Goal: Navigation & Orientation: Find specific page/section

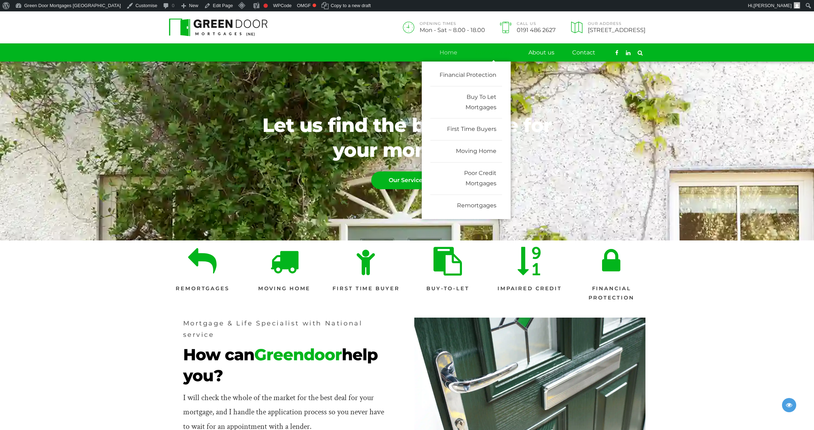
click at [501, 50] on link "Our Services" at bounding box center [493, 53] width 36 height 18
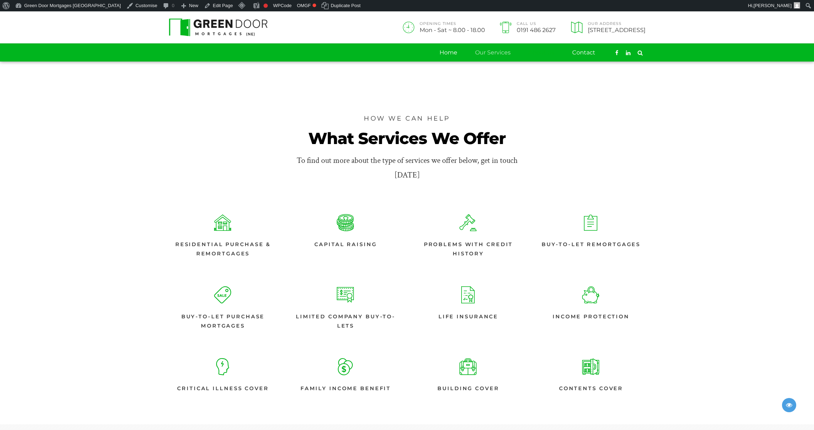
click at [535, 51] on link "About us" at bounding box center [541, 53] width 26 height 18
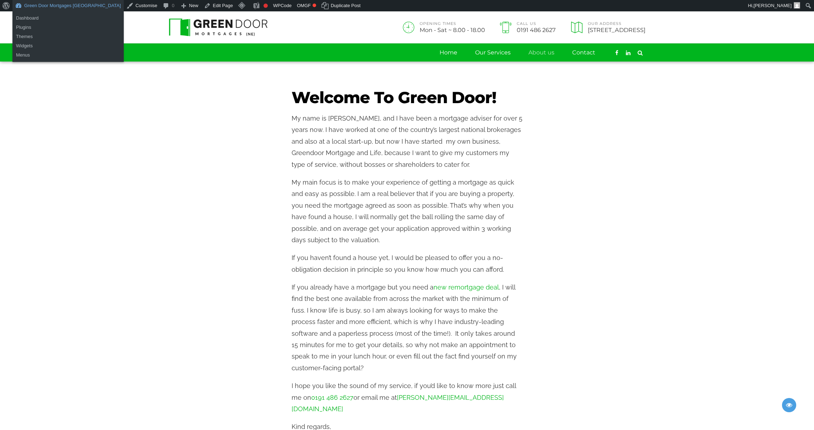
click at [59, 6] on link "Green Door Mortgages [GEOGRAPHIC_DATA]" at bounding box center [67, 5] width 111 height 11
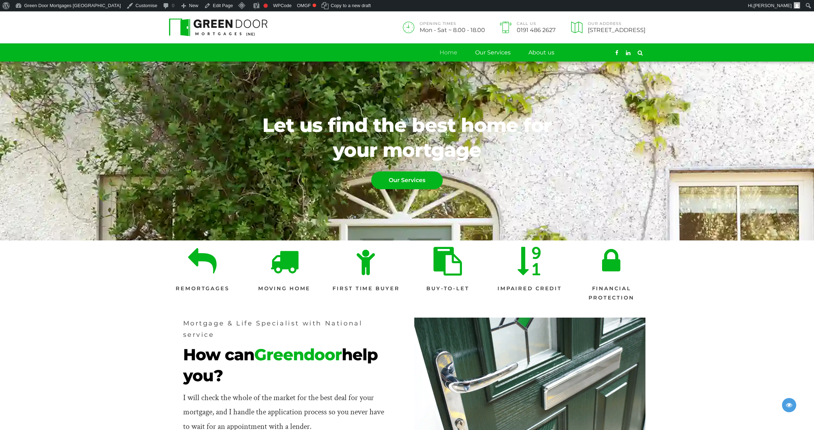
click at [582, 54] on link "Contact" at bounding box center [583, 53] width 23 height 18
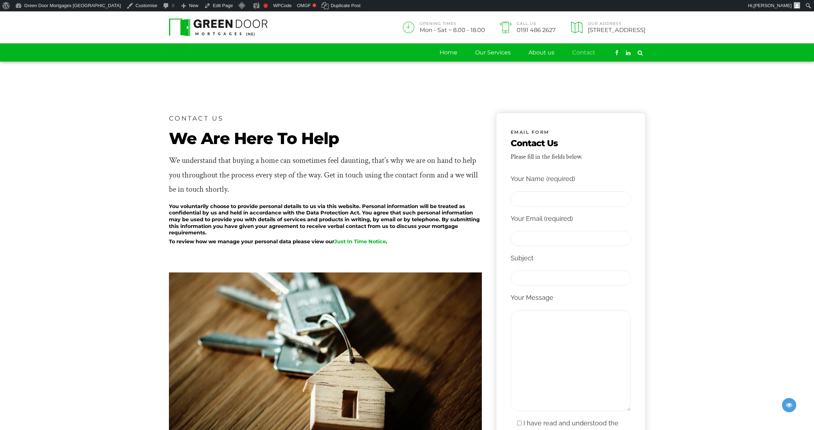
click at [235, 26] on img at bounding box center [218, 27] width 99 height 18
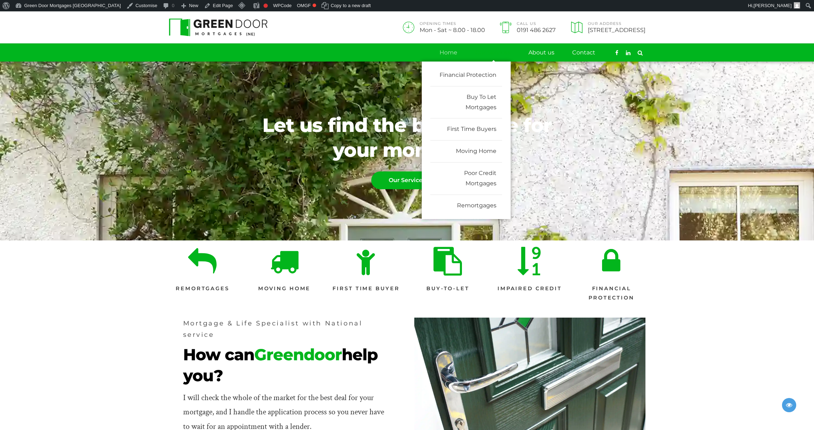
click at [487, 56] on link "Our Services" at bounding box center [493, 53] width 36 height 18
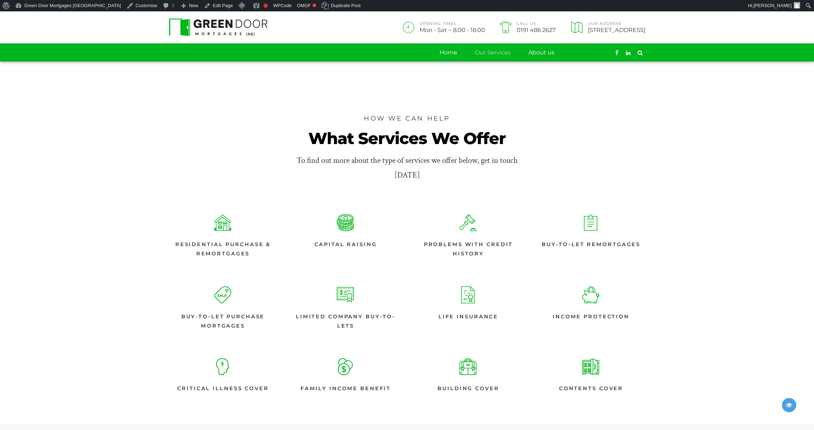
click at [586, 55] on link "Contact" at bounding box center [583, 53] width 23 height 18
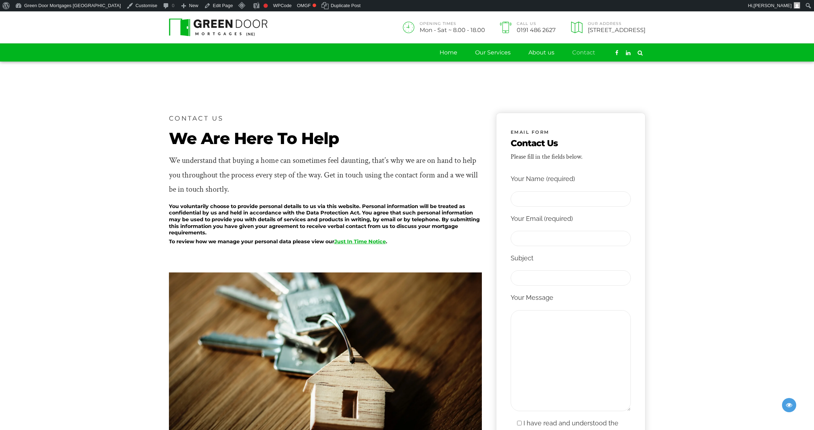
click at [369, 241] on link "Just In Time Notice" at bounding box center [360, 241] width 52 height 6
click at [445, 54] on link "Home" at bounding box center [448, 53] width 18 height 18
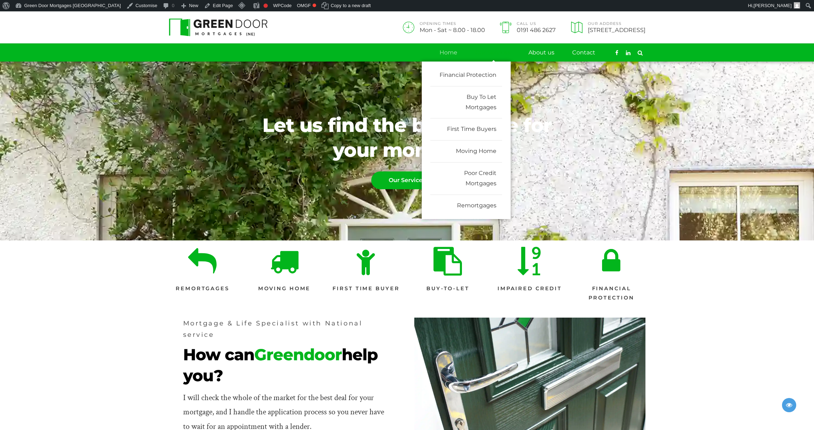
click at [498, 50] on link "Our Services" at bounding box center [493, 53] width 36 height 18
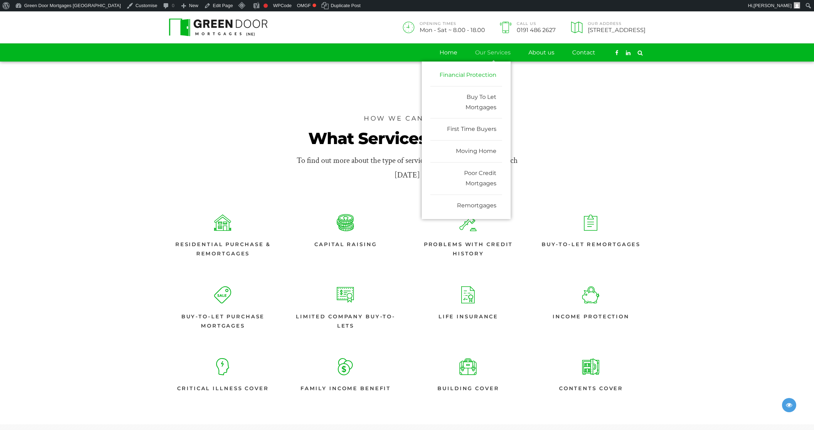
click at [482, 73] on link "Financial Protection" at bounding box center [466, 75] width 72 height 22
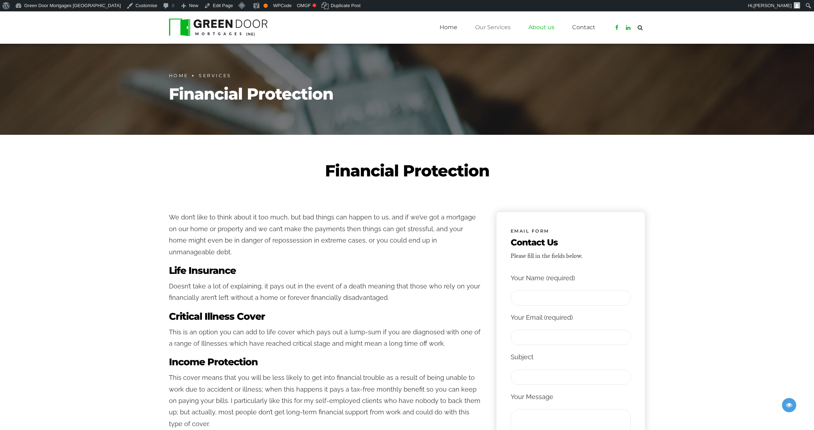
click at [549, 25] on link "About us" at bounding box center [541, 27] width 26 height 18
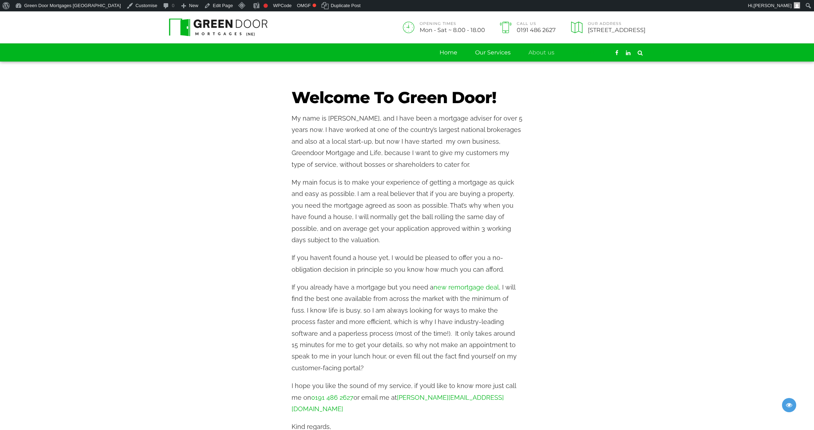
click at [579, 54] on link "Contact" at bounding box center [583, 53] width 23 height 18
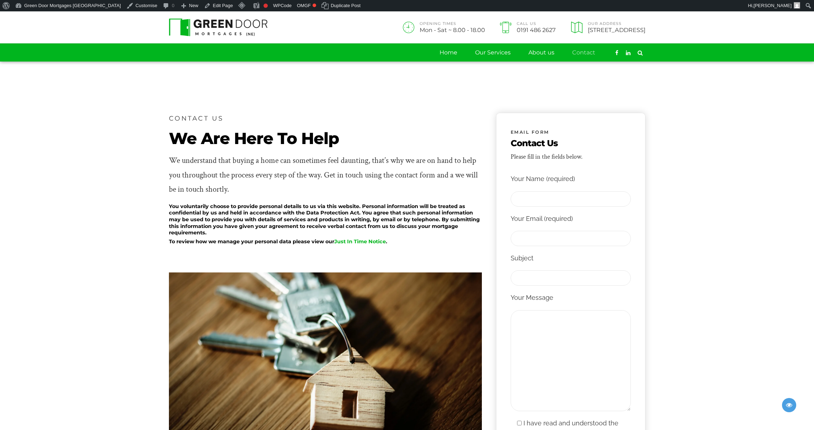
click at [419, 30] on span "Mon - Sat ~ 8.00 - 18.00" at bounding box center [451, 30] width 65 height 6
click at [369, 95] on section "CONTACT US We Are Here To Help We understand that buying a home can sometimes f…" at bounding box center [407, 321] width 814 height 521
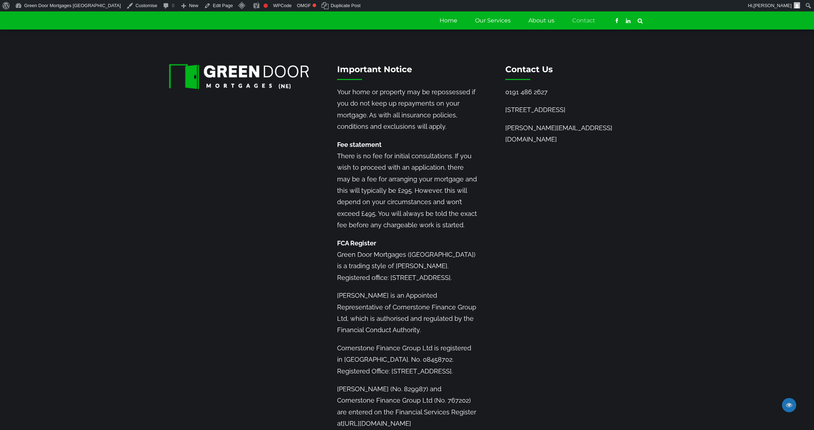
scroll to position [565, 0]
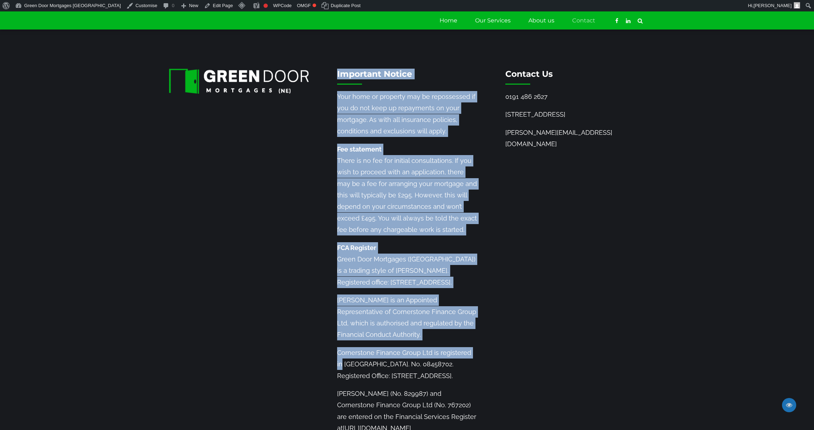
drag, startPoint x: 338, startPoint y: 82, endPoint x: 493, endPoint y: 361, distance: 319.2
click at [493, 361] on div "Important Notice Your home or property may be repossessed if you do not keep up…" at bounding box center [407, 261] width 505 height 384
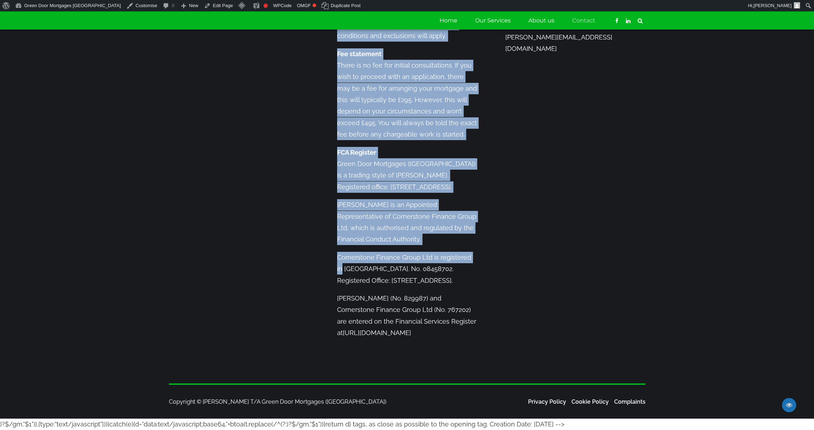
scroll to position [683, 0]
click at [579, 399] on link "Cookie Policy" at bounding box center [589, 401] width 37 height 7
